Goal: Register for event/course

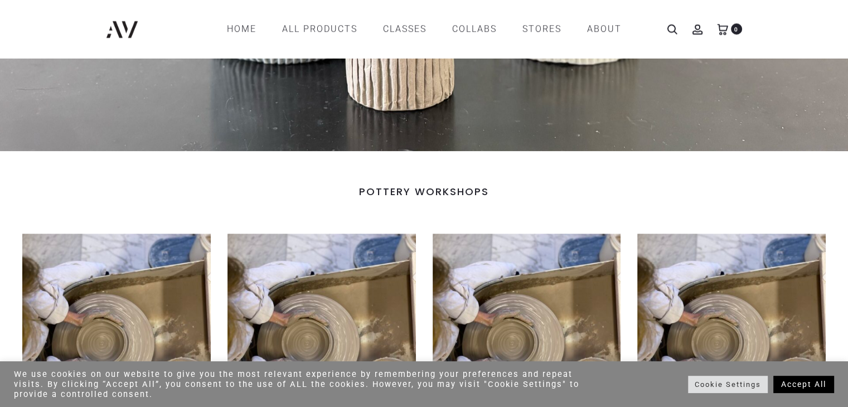
scroll to position [279, 0]
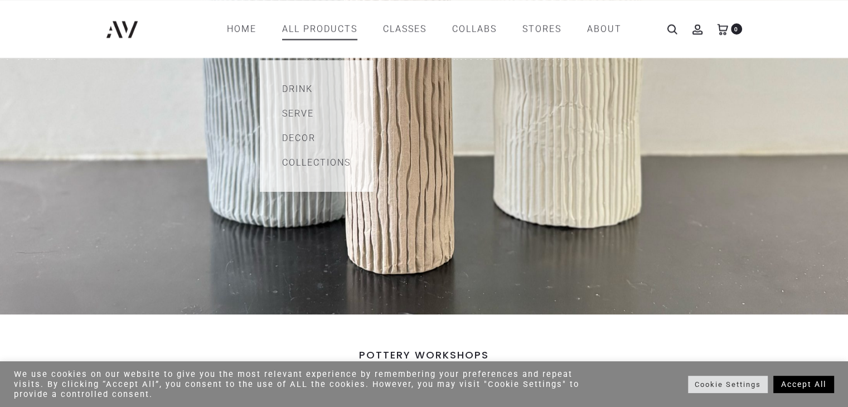
click at [327, 30] on link "All products" at bounding box center [319, 29] width 75 height 19
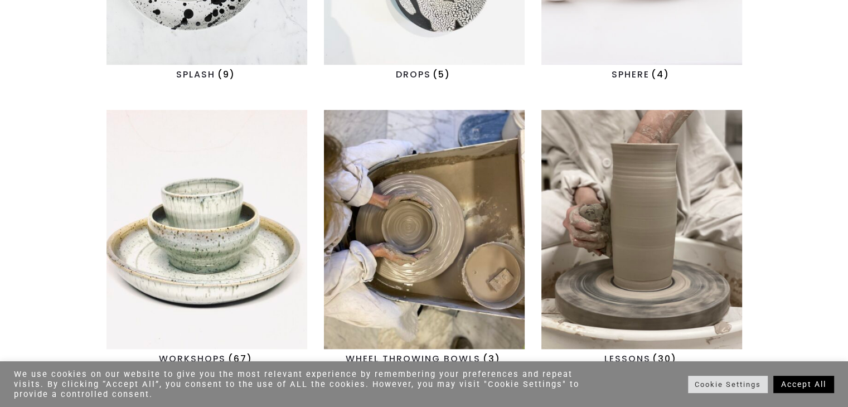
scroll to position [1227, 0]
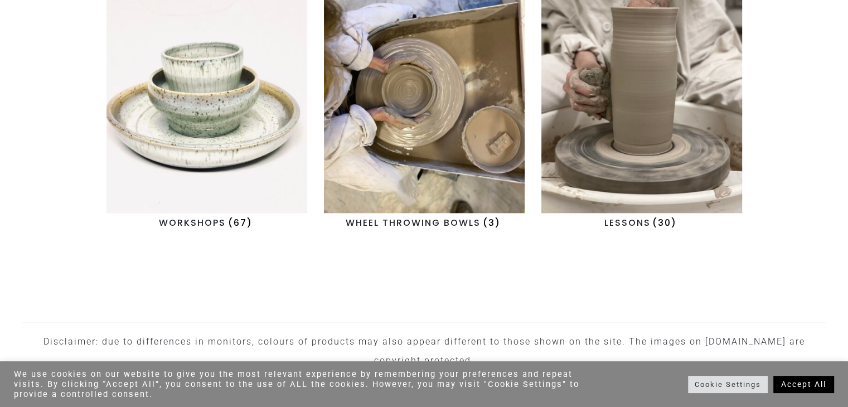
click at [205, 88] on img "Visit product category WORKSHOPS" at bounding box center [207, 93] width 201 height 239
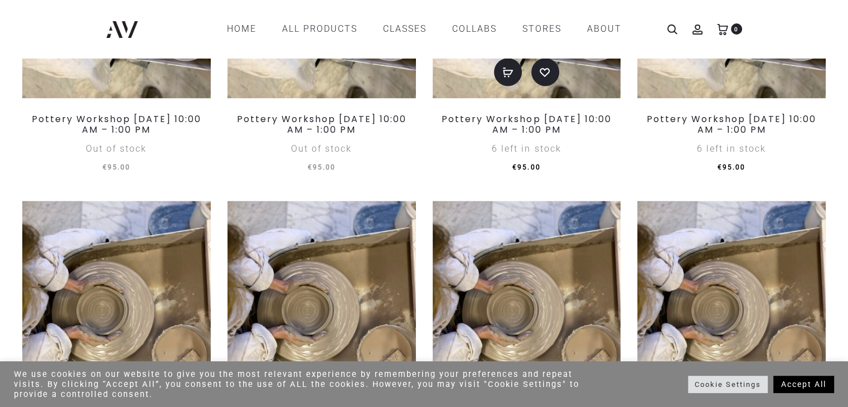
scroll to position [1283, 0]
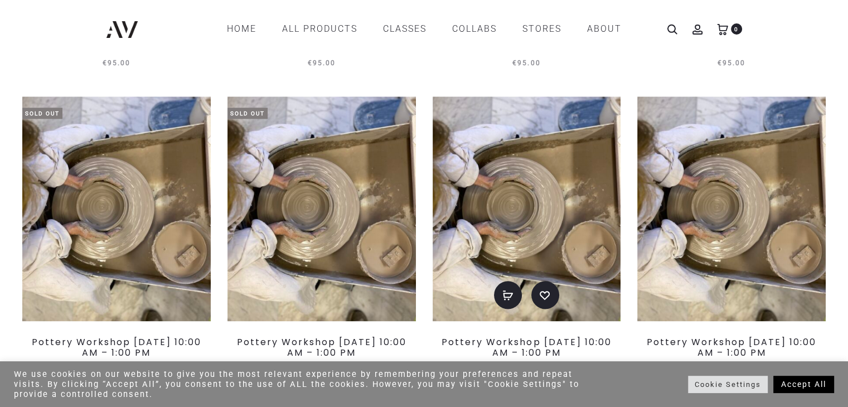
click at [545, 148] on img at bounding box center [527, 208] width 189 height 224
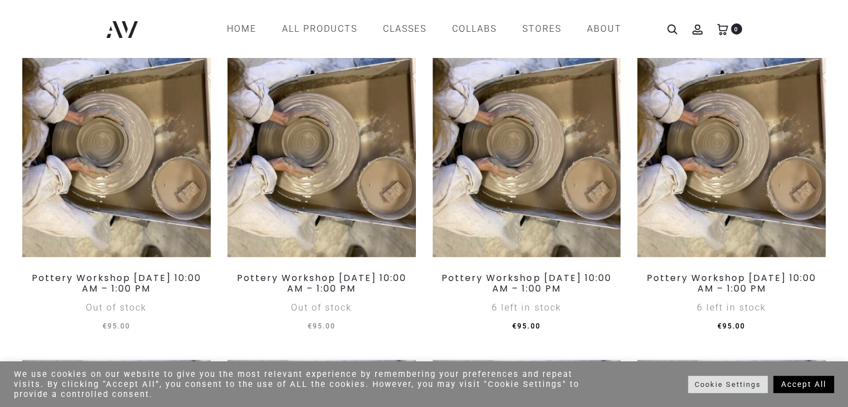
scroll to position [1333, 0]
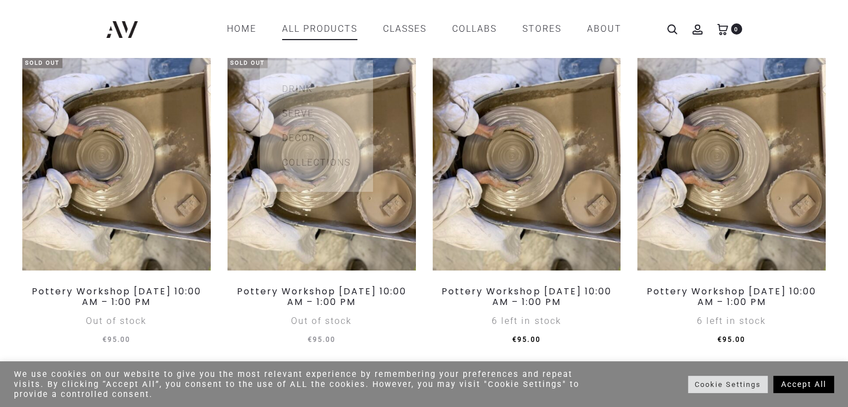
click at [320, 28] on link "All products" at bounding box center [319, 29] width 75 height 19
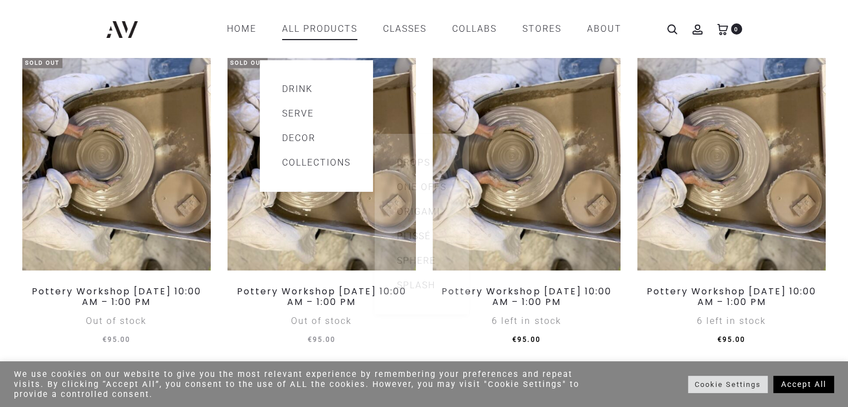
click at [306, 143] on link "Decor" at bounding box center [316, 138] width 69 height 13
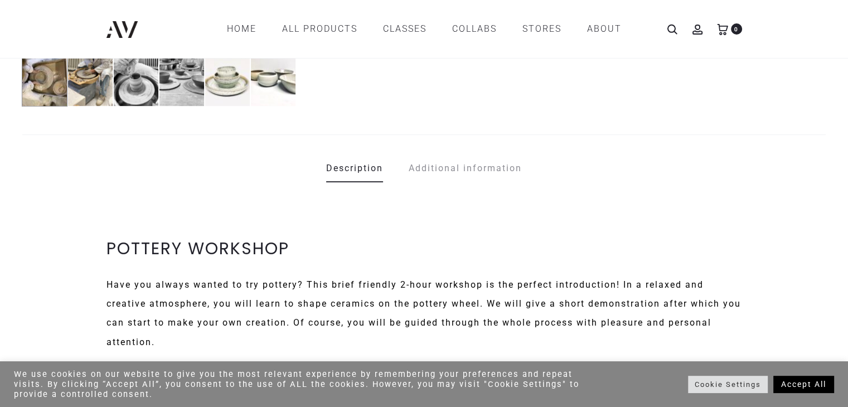
scroll to position [390, 0]
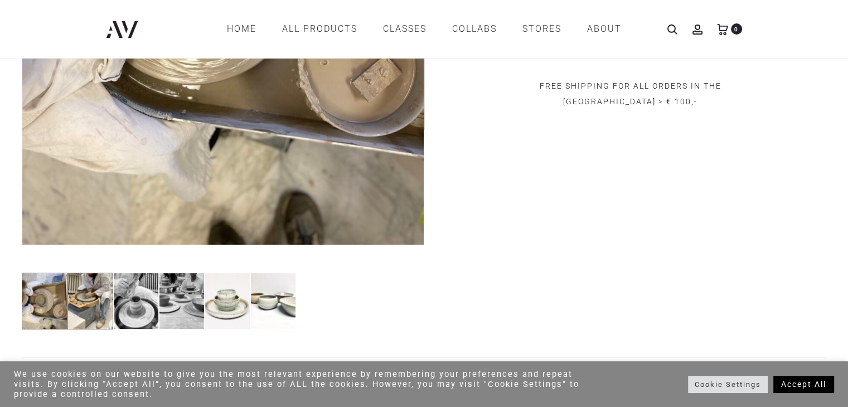
click at [71, 296] on img at bounding box center [90, 301] width 46 height 57
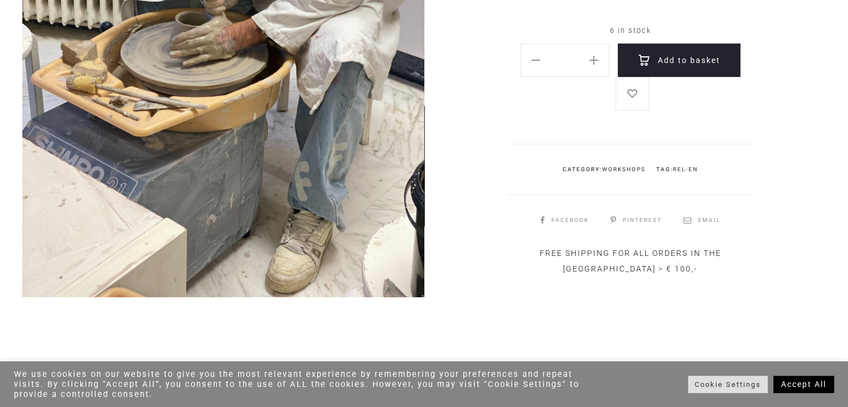
scroll to position [446, 0]
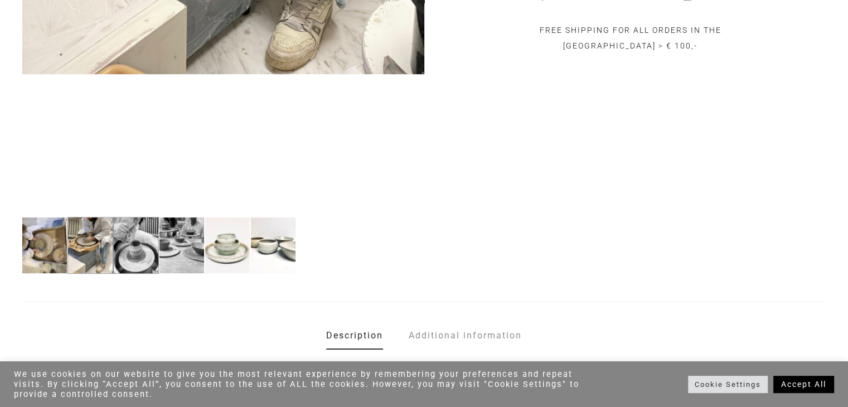
click at [132, 256] on img at bounding box center [136, 245] width 46 height 57
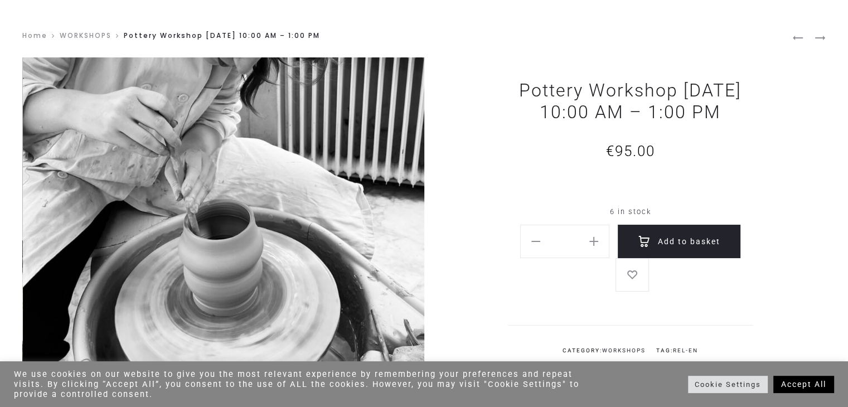
scroll to position [167, 0]
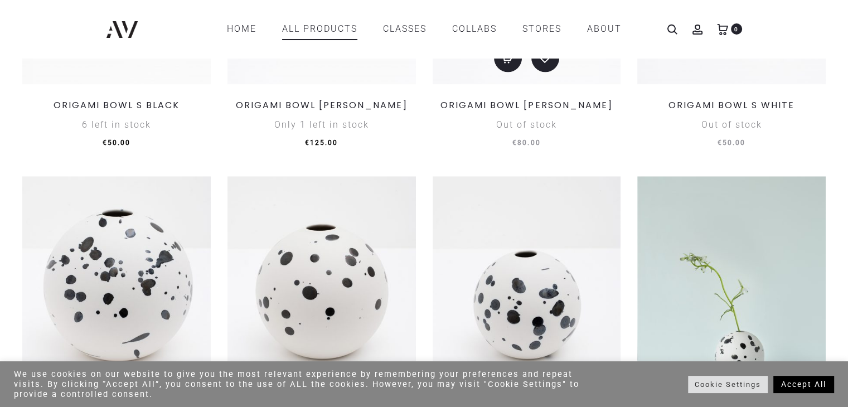
scroll to position [892, 0]
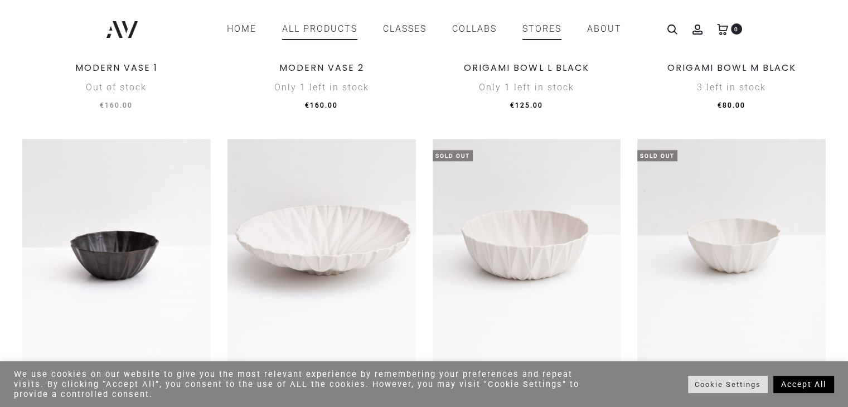
click at [535, 25] on link "STORES" at bounding box center [542, 29] width 39 height 19
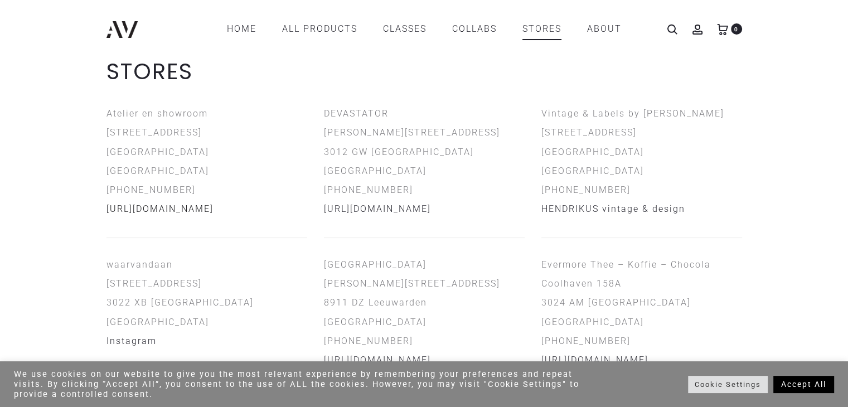
click at [190, 207] on link "[URL][DOMAIN_NAME]" at bounding box center [160, 209] width 107 height 11
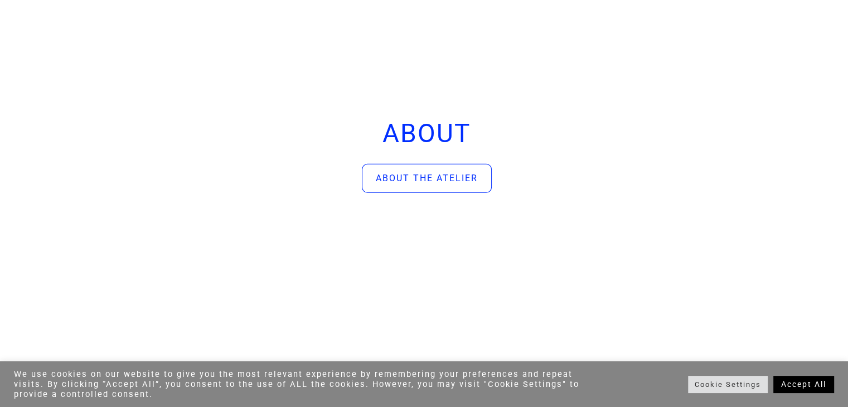
scroll to position [3569, 0]
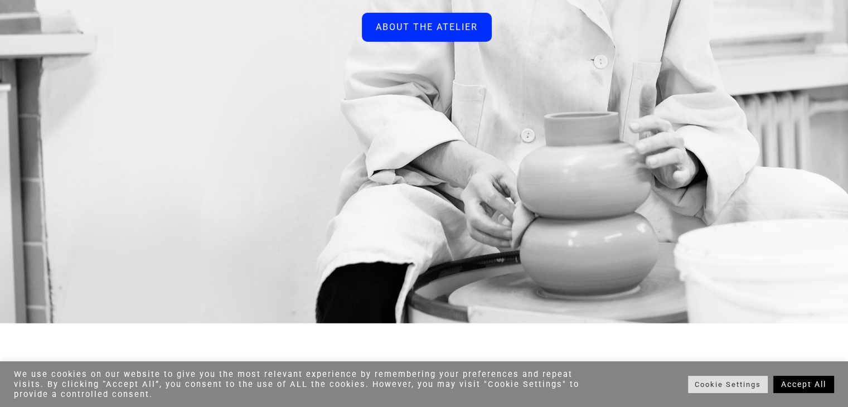
click at [418, 34] on div "ABOUT THE ATELIER" at bounding box center [427, 27] width 102 height 13
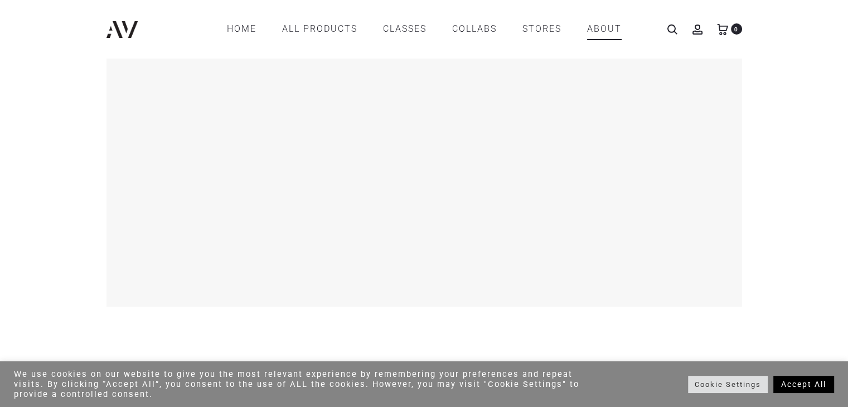
scroll to position [1283, 0]
